Goal: Transaction & Acquisition: Purchase product/service

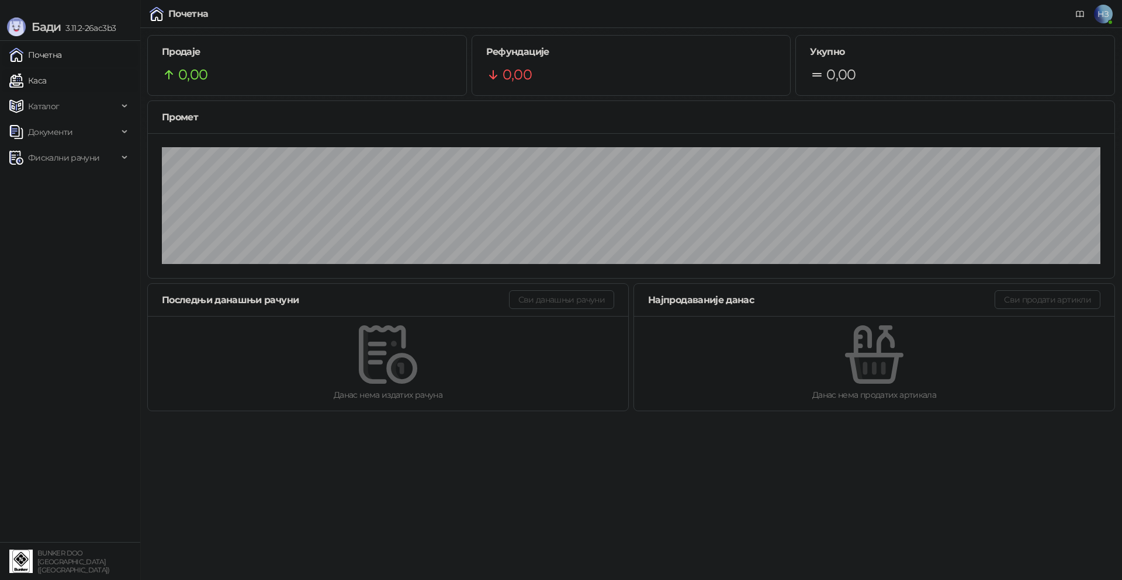
click at [46, 82] on link "Каса" at bounding box center [27, 80] width 37 height 23
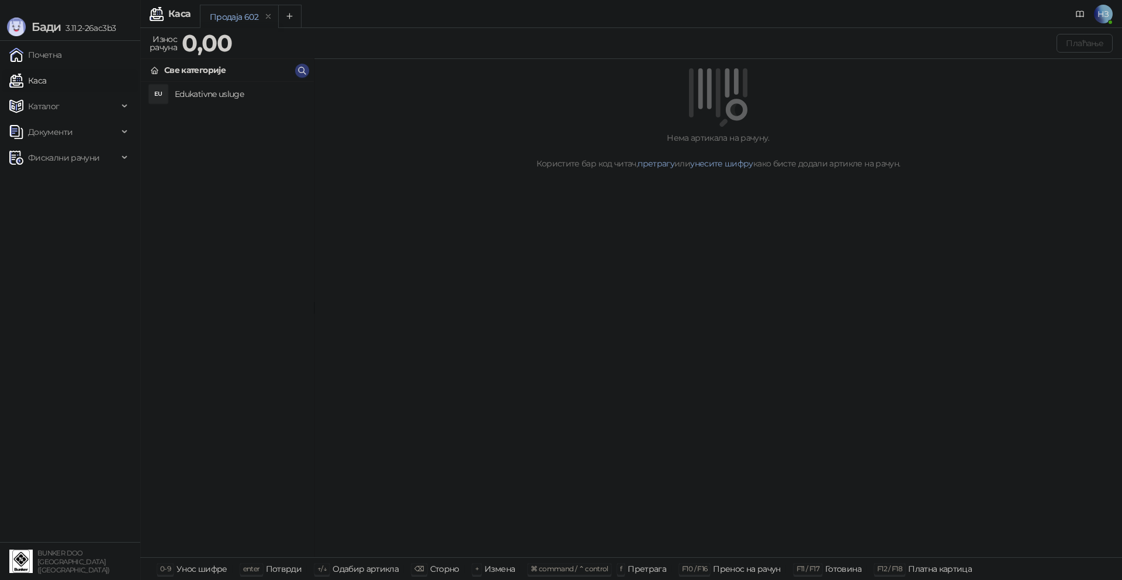
click at [242, 94] on h4 "Edukativne usluge" at bounding box center [240, 94] width 130 height 19
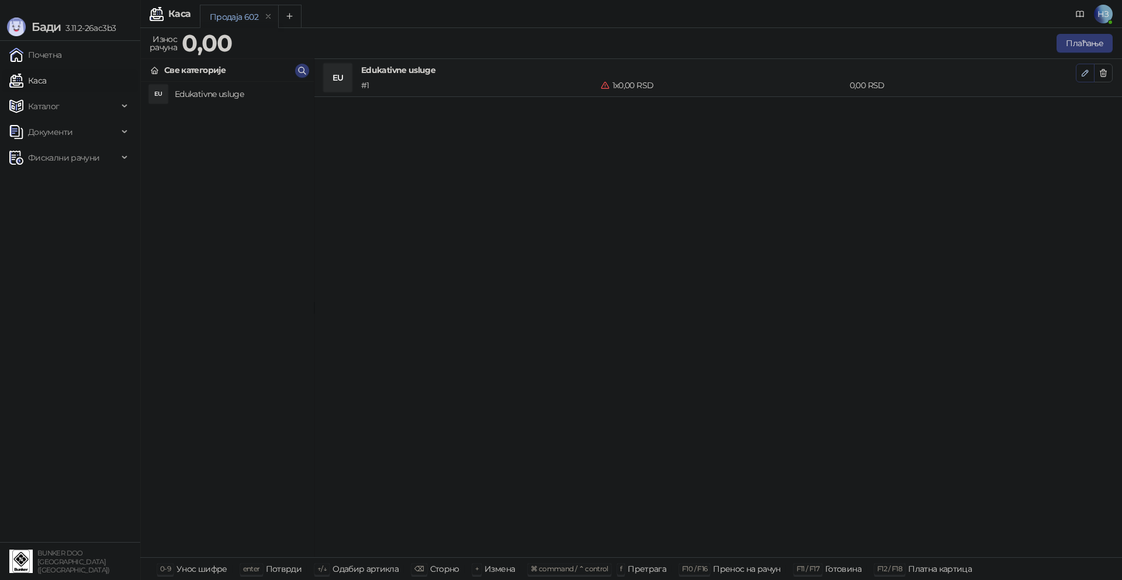
click at [1084, 71] on icon "button" at bounding box center [1084, 72] width 9 height 9
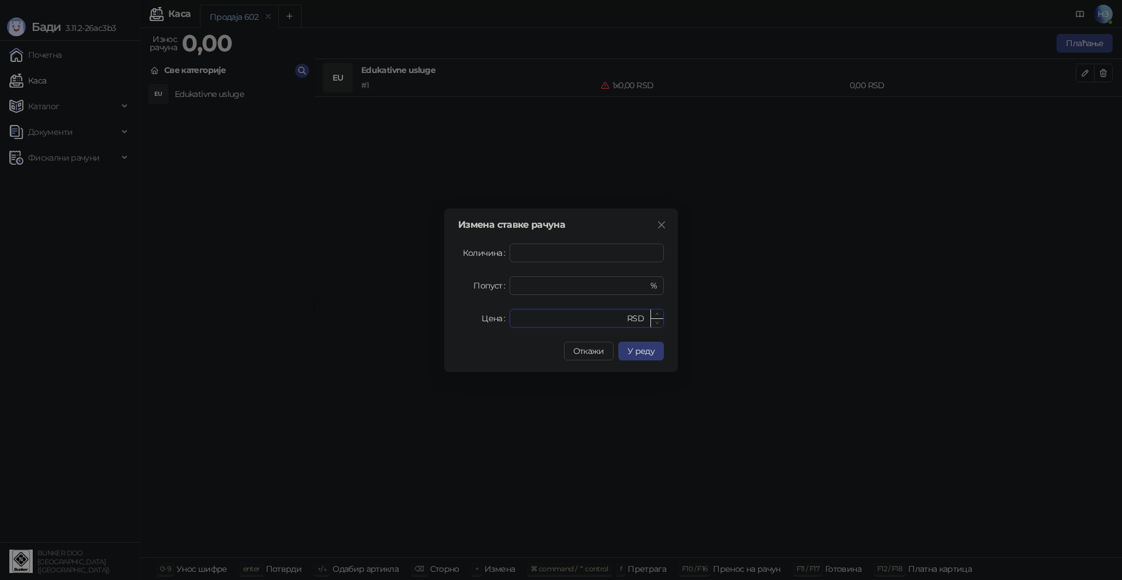
click at [551, 320] on input "*" at bounding box center [570, 319] width 108 height 18
drag, startPoint x: 556, startPoint y: 317, endPoint x: 511, endPoint y: 316, distance: 45.0
click at [511, 316] on div "* RSD" at bounding box center [586, 318] width 154 height 19
type input "****"
click at [641, 352] on span "У реду" at bounding box center [640, 351] width 27 height 11
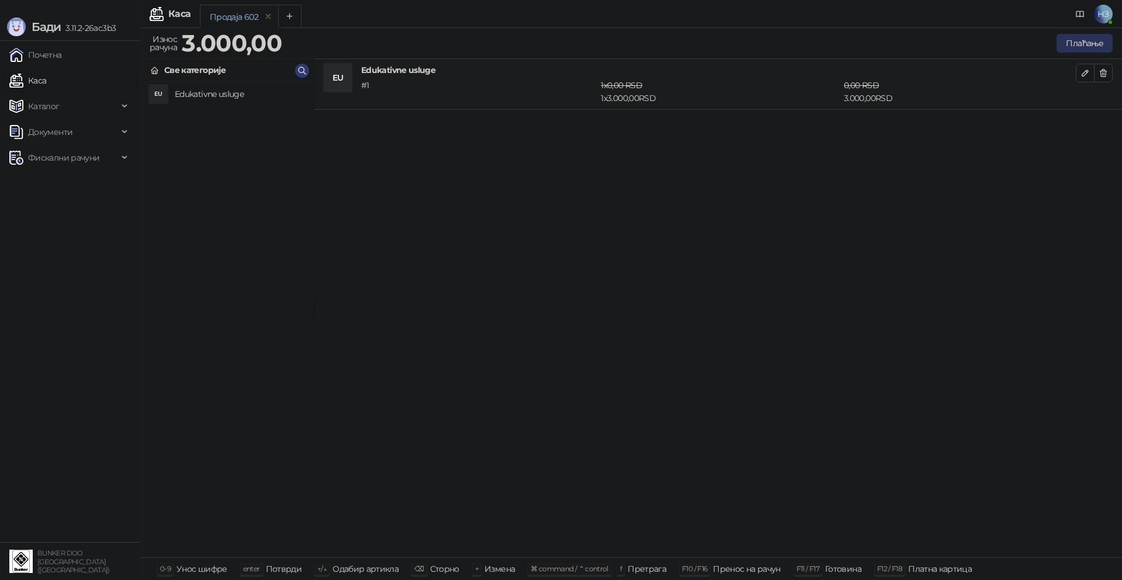
click at [1089, 41] on button "Плаћање" at bounding box center [1084, 43] width 56 height 19
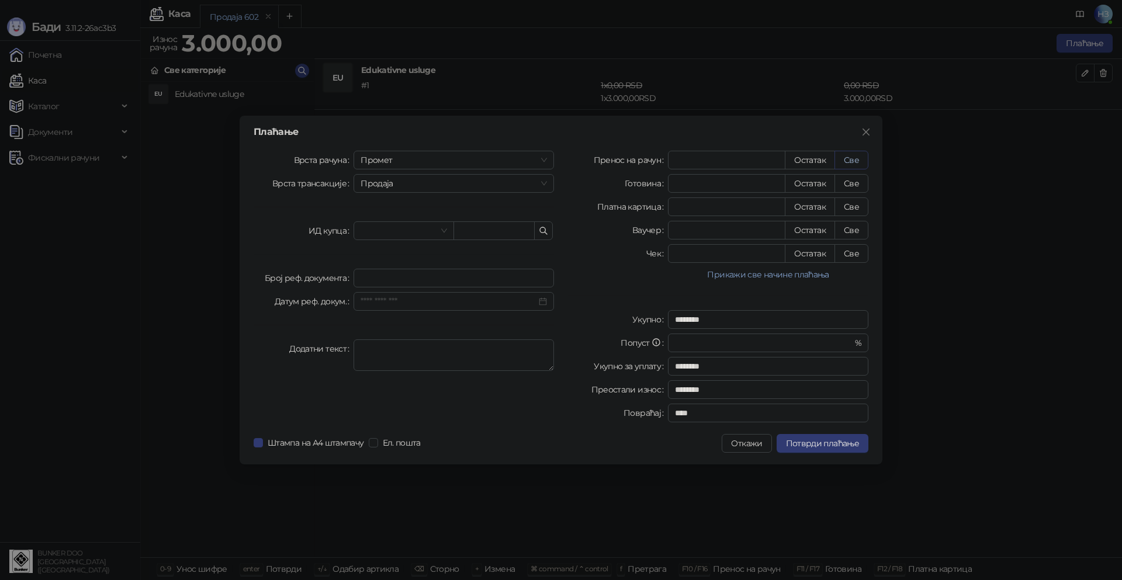
click at [852, 160] on button "Све" at bounding box center [851, 160] width 34 height 19
type input "****"
click at [817, 446] on span "Потврди плаћање" at bounding box center [822, 443] width 73 height 11
